Goal: Information Seeking & Learning: Learn about a topic

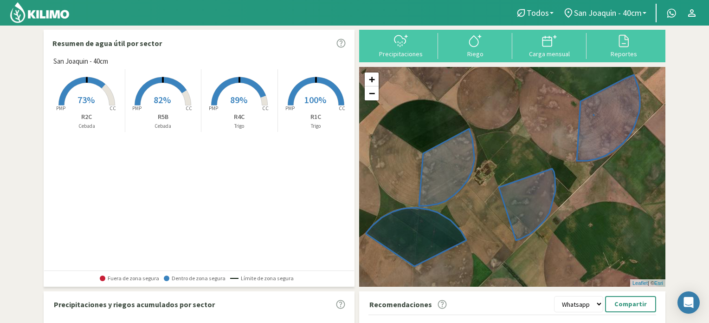
click at [40, 11] on img at bounding box center [39, 12] width 61 height 22
click at [595, 11] on span "San Joaquin - 40cm" at bounding box center [608, 13] width 68 height 10
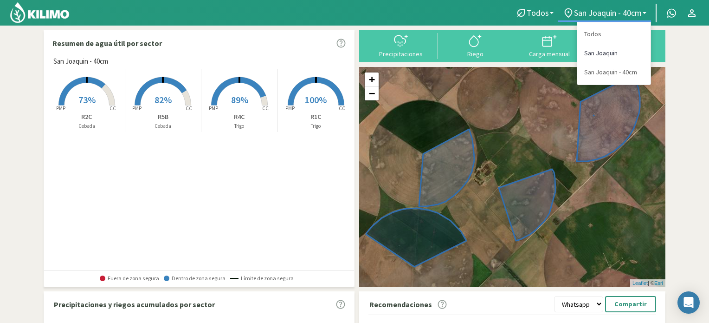
click at [591, 48] on link "San Joaquin" at bounding box center [613, 53] width 73 height 19
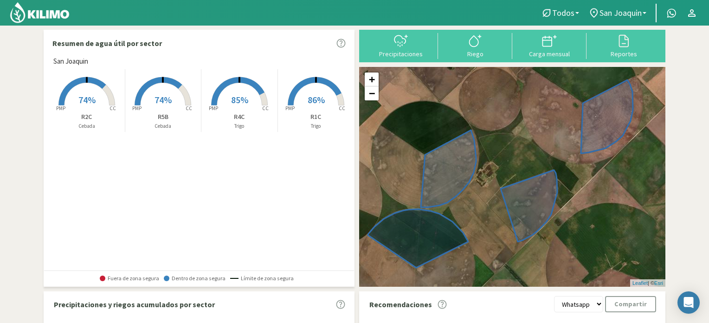
click at [89, 115] on p "R2C" at bounding box center [87, 117] width 76 height 10
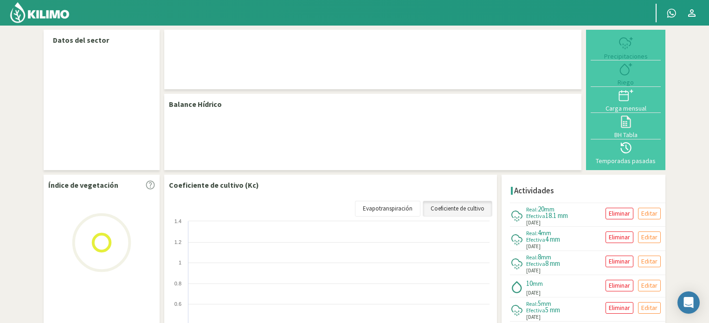
select select "1: Object"
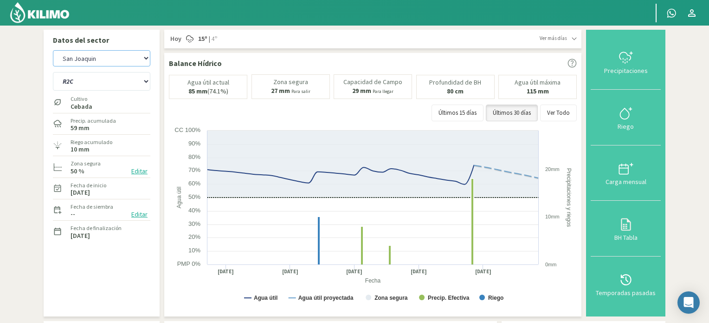
click at [87, 57] on select "San [PERSON_NAME] San [PERSON_NAME] - 40cm" at bounding box center [101, 58] width 97 height 16
click at [53, 50] on select "San [PERSON_NAME] San [PERSON_NAME] - 40cm" at bounding box center [101, 58] width 97 height 16
select select "3: Object"
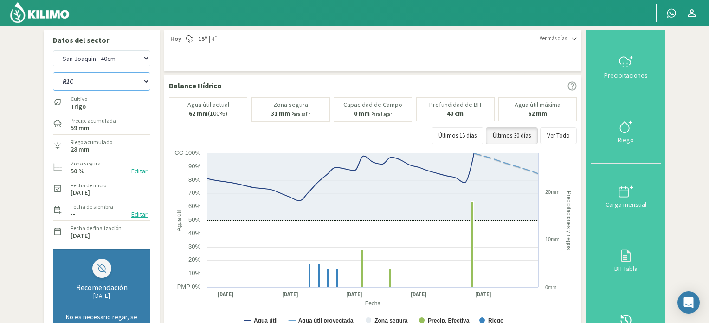
click at [94, 84] on select "R1C R2C R4C R5B" at bounding box center [101, 81] width 97 height 19
select select "5: Object"
click at [53, 72] on select "R1C R2C R4C R5B" at bounding box center [101, 81] width 97 height 19
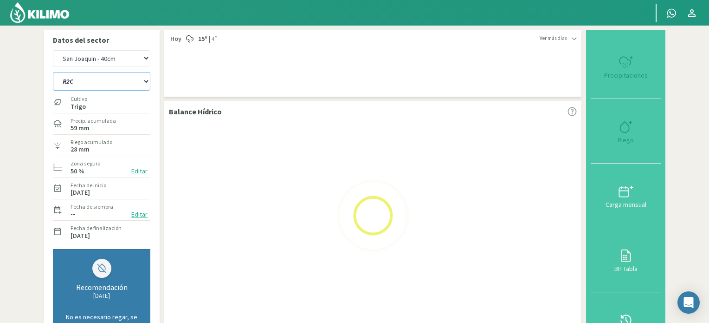
select select "5: Object"
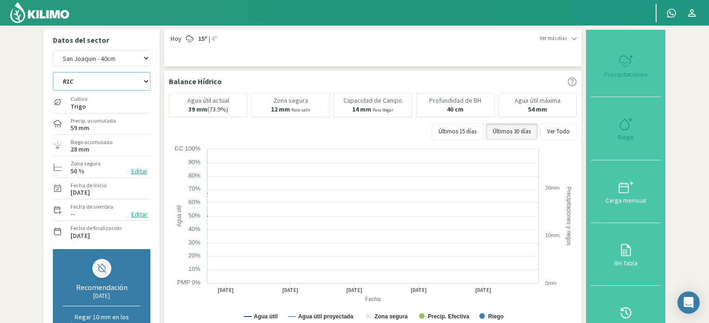
select select "9: Object"
